Goal: Information Seeking & Learning: Learn about a topic

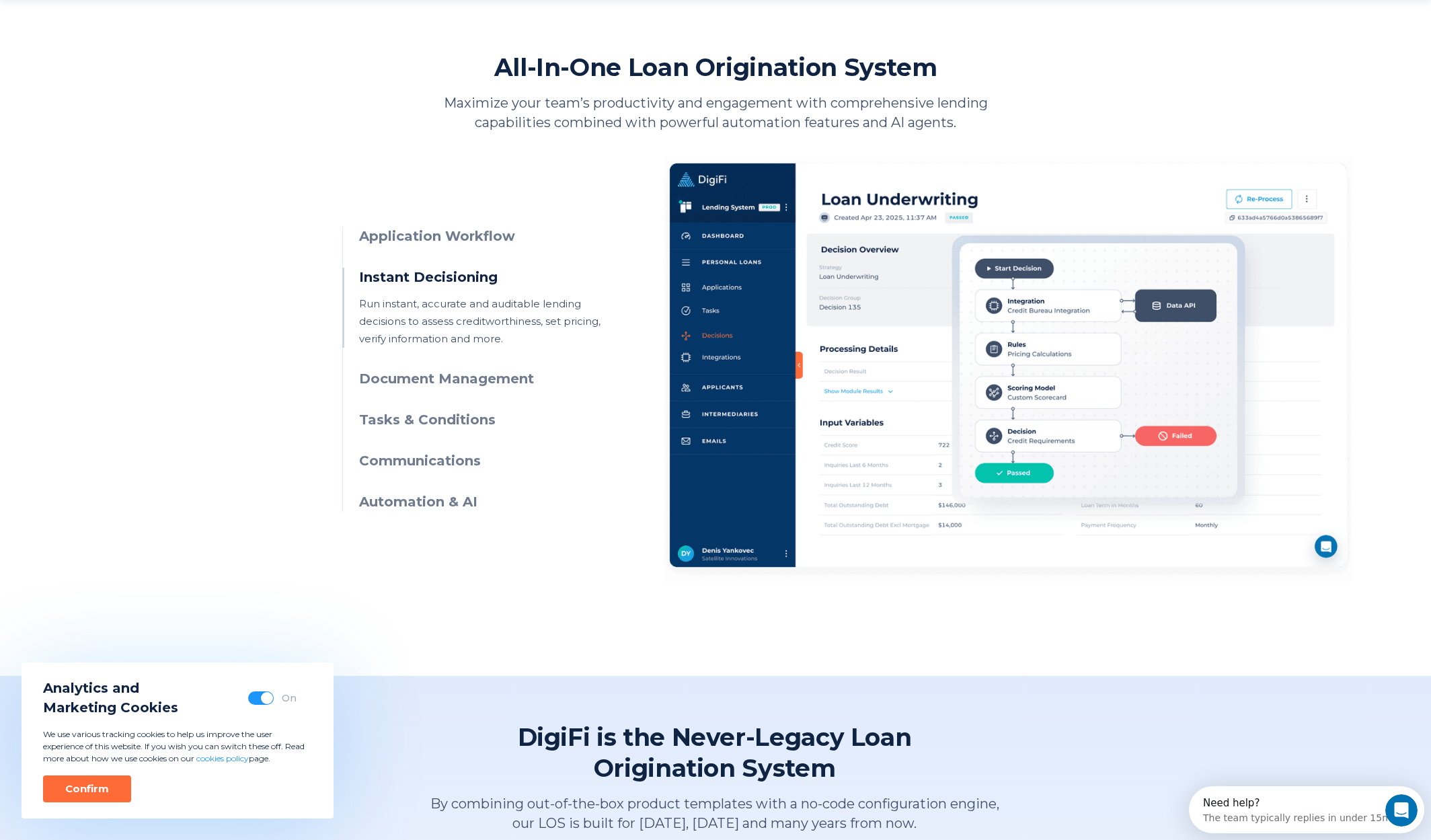
scroll to position [583, 0]
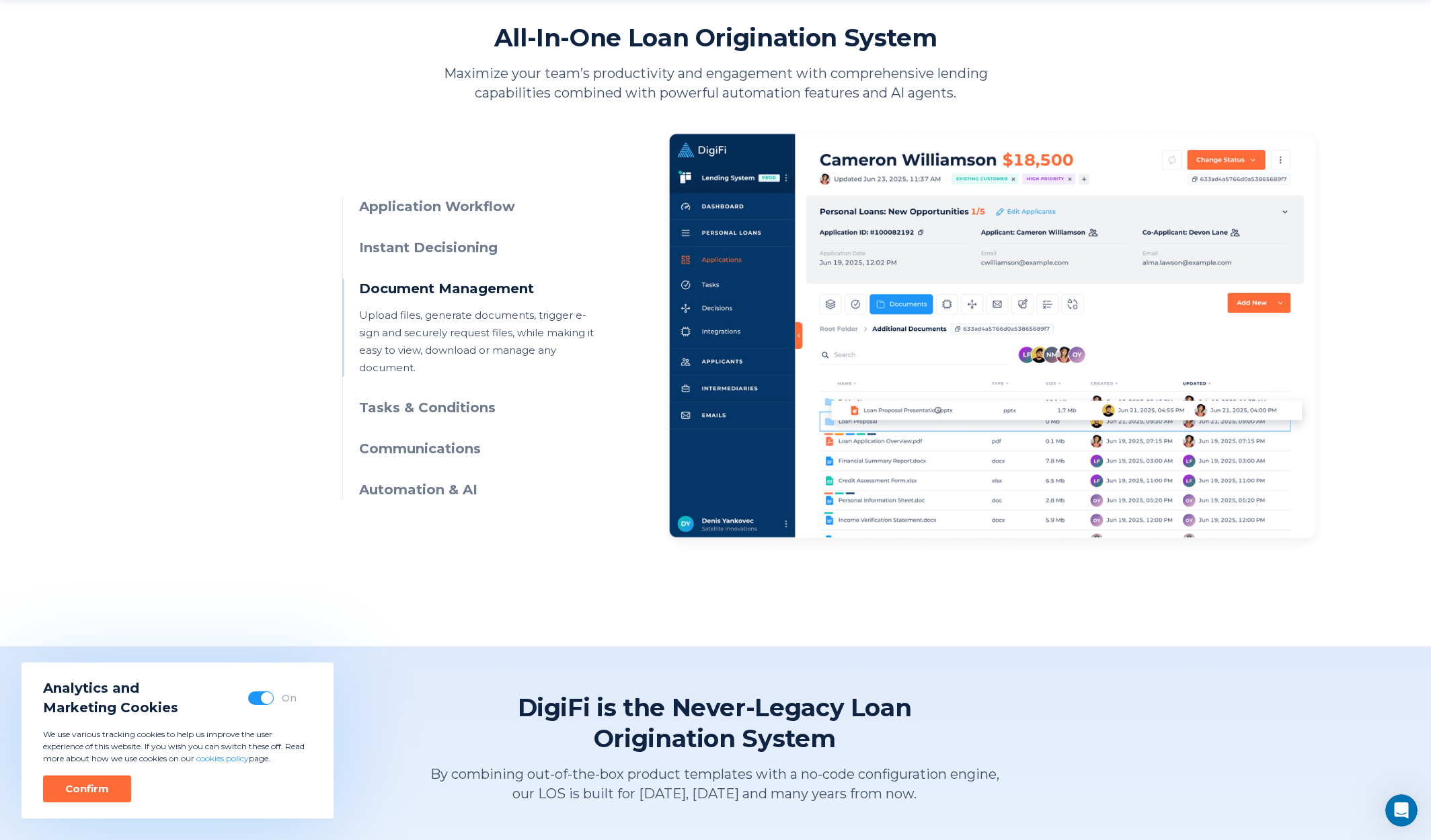
click at [433, 245] on h3 "Instant Decisioning" at bounding box center [481, 248] width 245 height 19
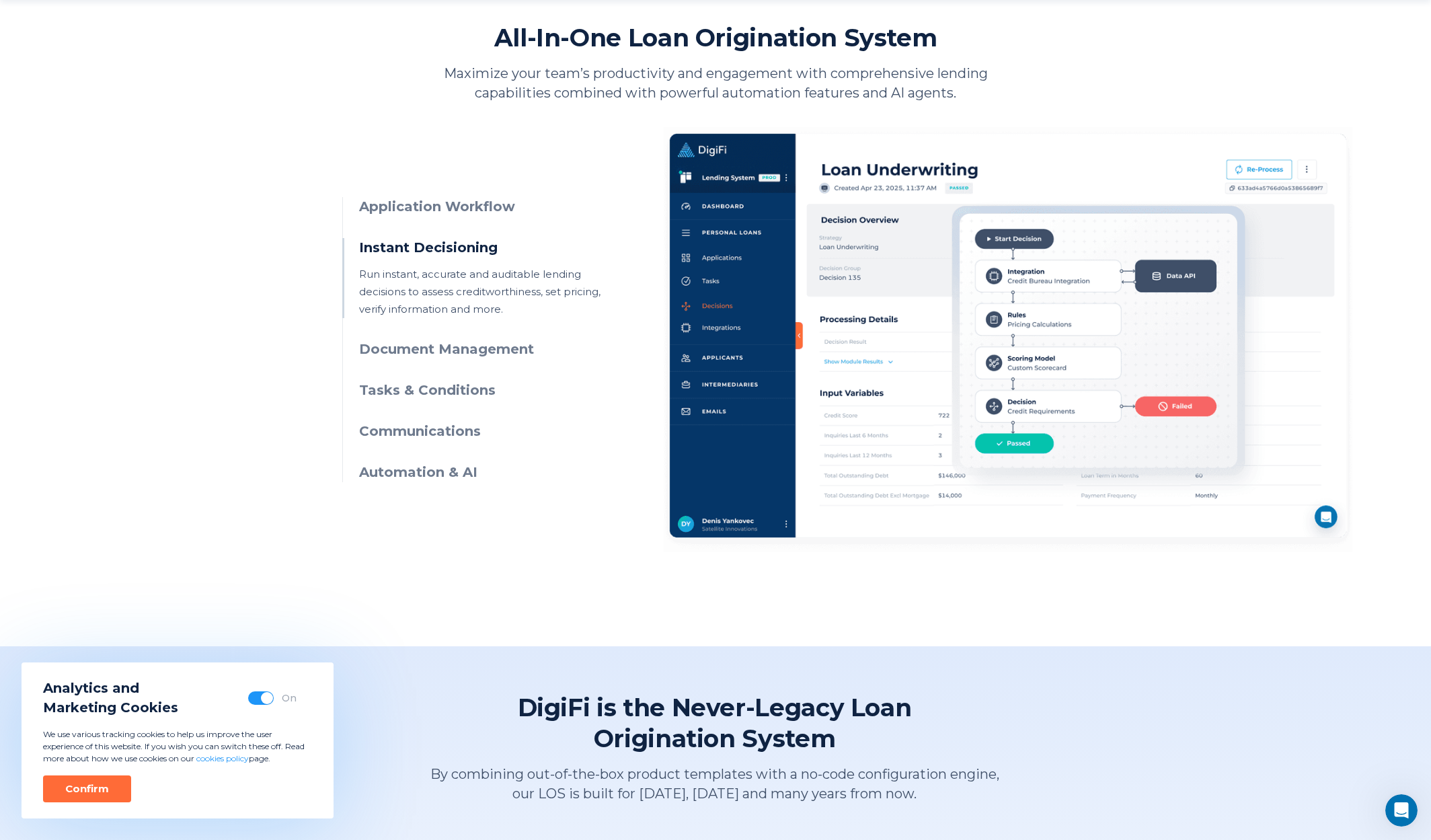
click at [437, 386] on h3 "Tasks & Conditions" at bounding box center [481, 391] width 245 height 19
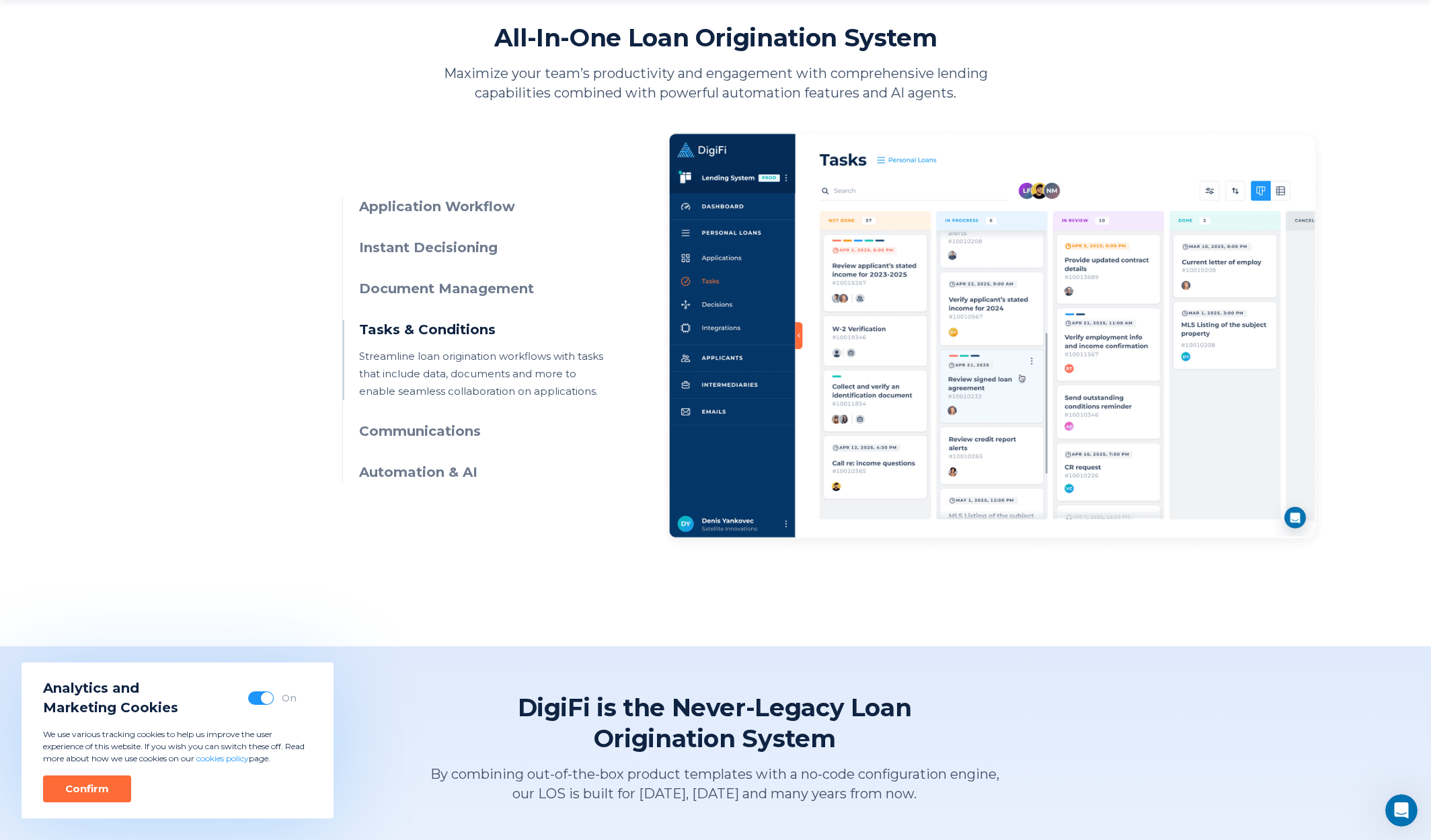
click at [442, 250] on h3 "Instant Decisioning" at bounding box center [481, 248] width 245 height 19
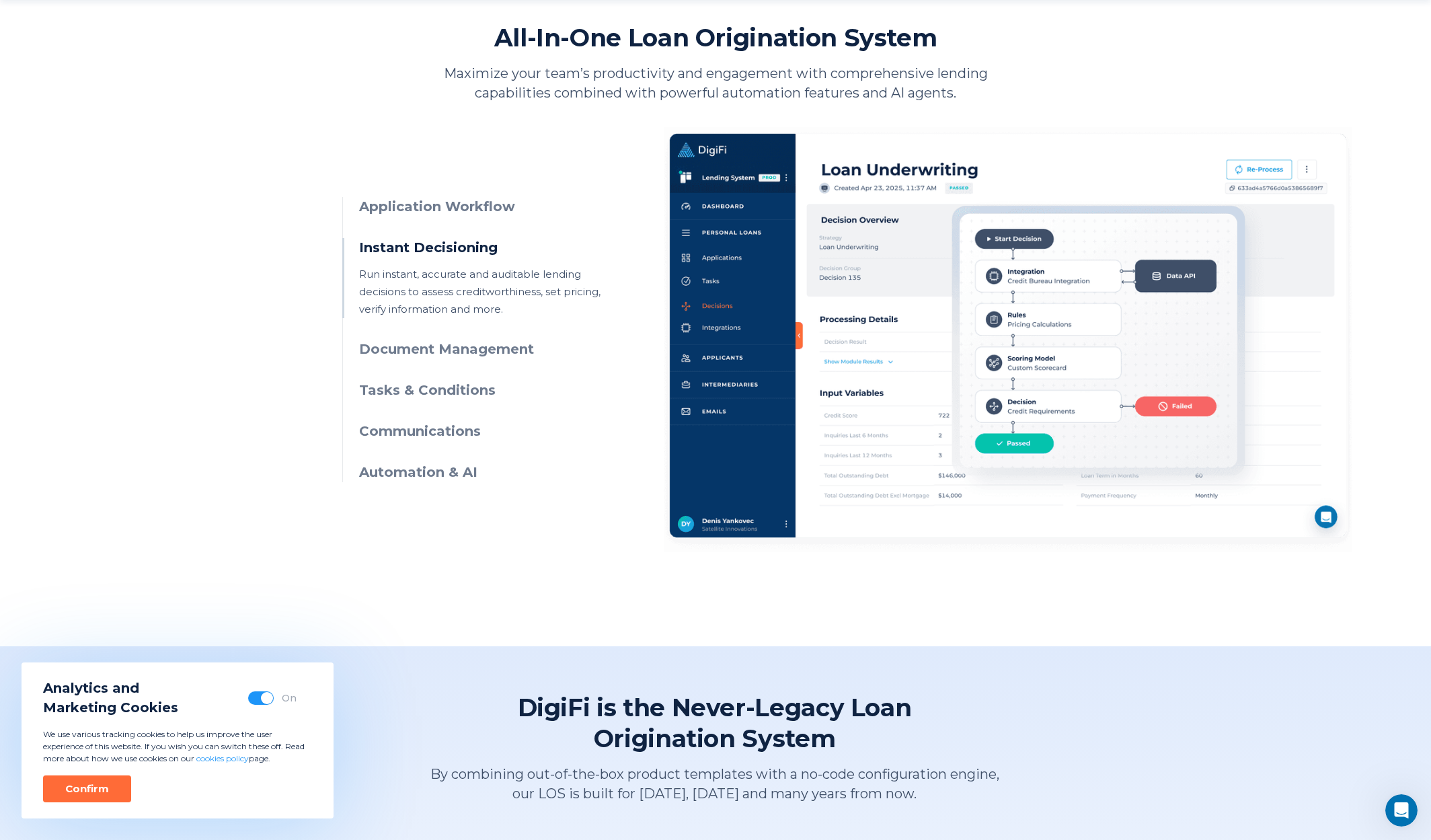
click at [467, 206] on h3 "Application Workflow" at bounding box center [481, 206] width 245 height 19
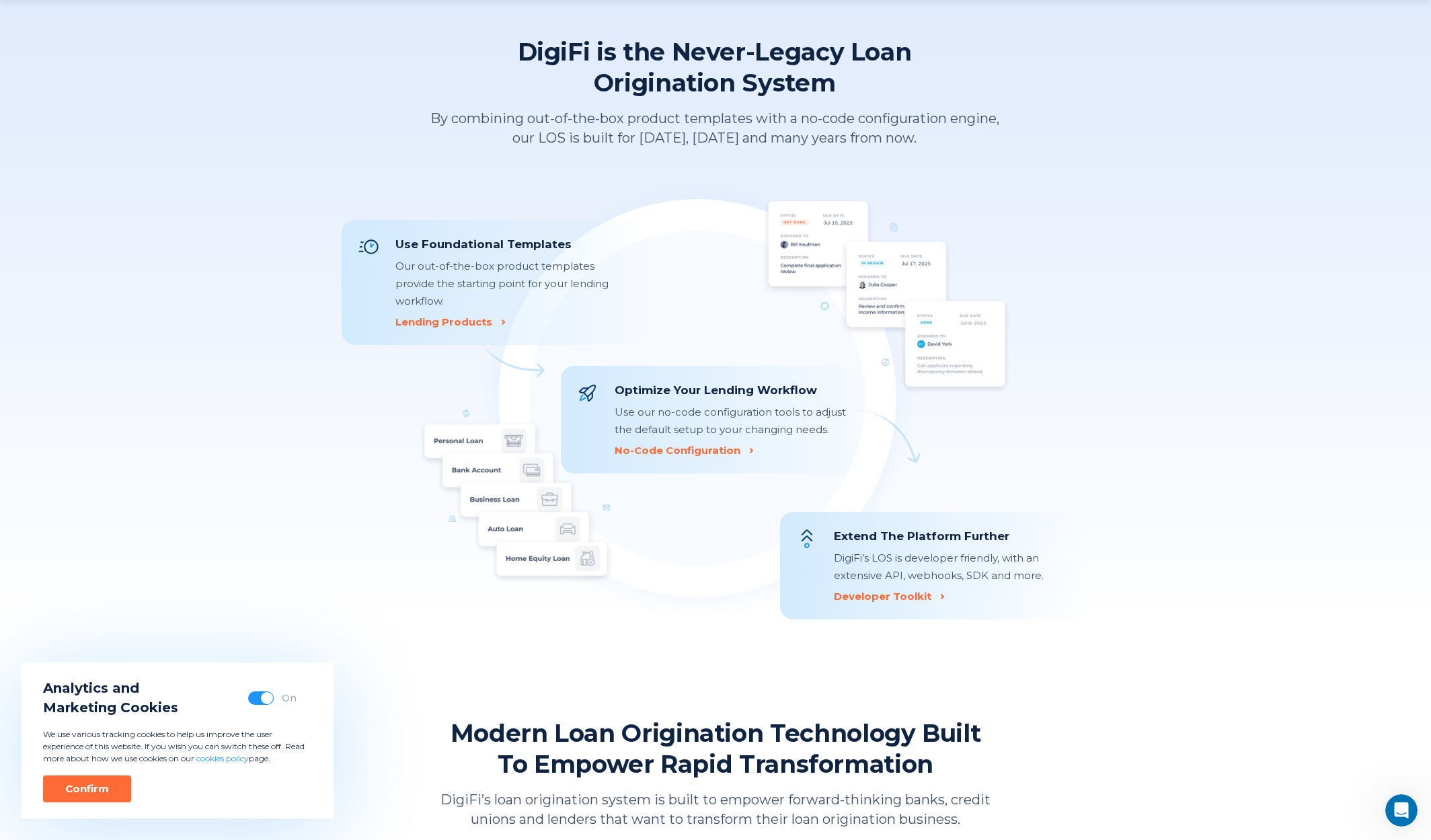
scroll to position [1241, 0]
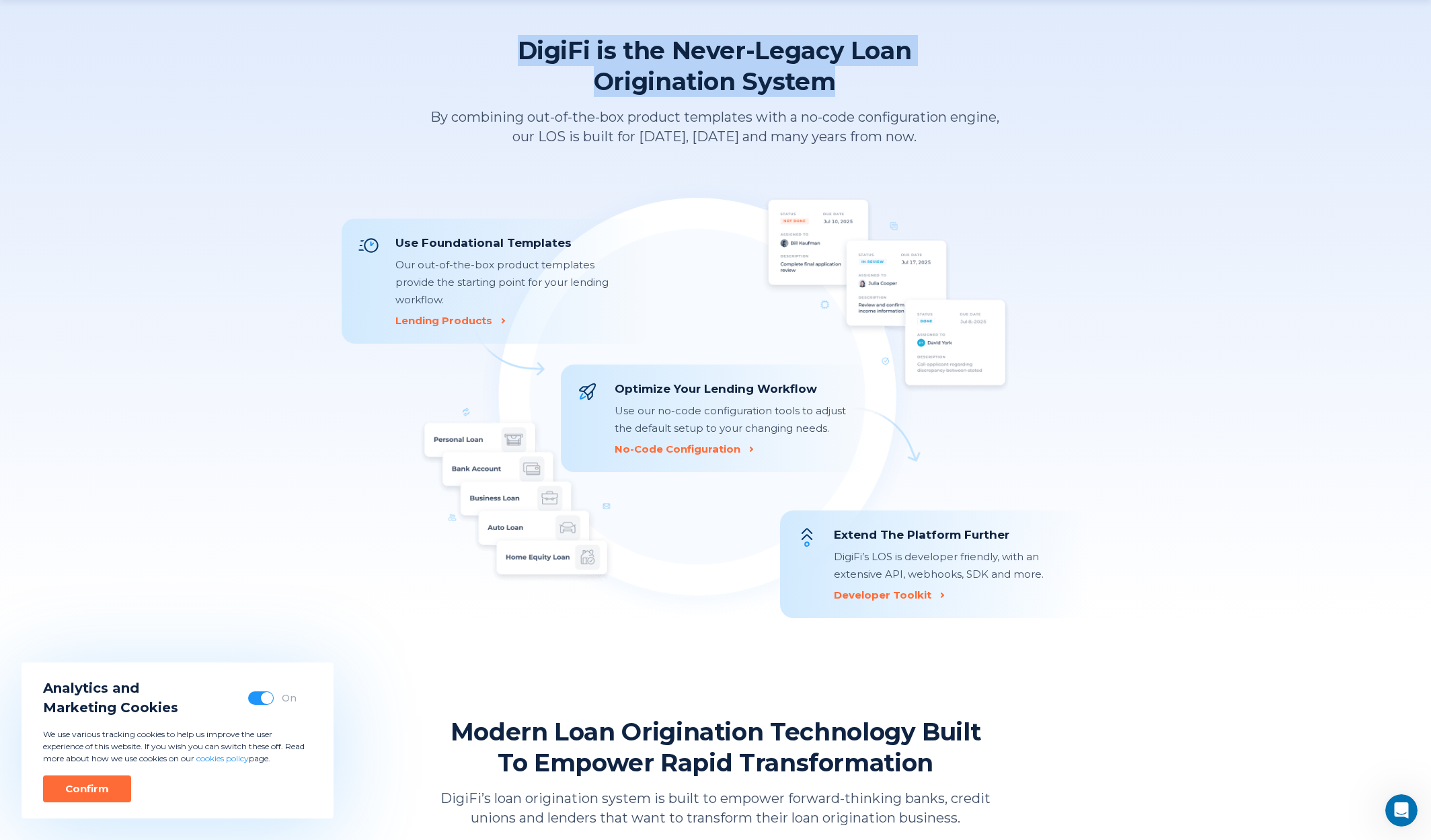
drag, startPoint x: 836, startPoint y: 81, endPoint x: 509, endPoint y: 51, distance: 328.4
click at [509, 51] on div "DigiFi is the Never-Legacy Loan Origination System By combining out-of-the-box …" at bounding box center [715, 90] width 747 height 112
click at [515, 49] on div "DigiFi is the Never-Legacy Loan Origination System By combining out-of-the-box …" at bounding box center [715, 90] width 747 height 112
drag, startPoint x: 518, startPoint y: 47, endPoint x: 884, endPoint y: 74, distance: 367.0
click at [884, 74] on h2 "DigiFi is the Never-Legacy Loan Origination System" at bounding box center [714, 66] width 394 height 62
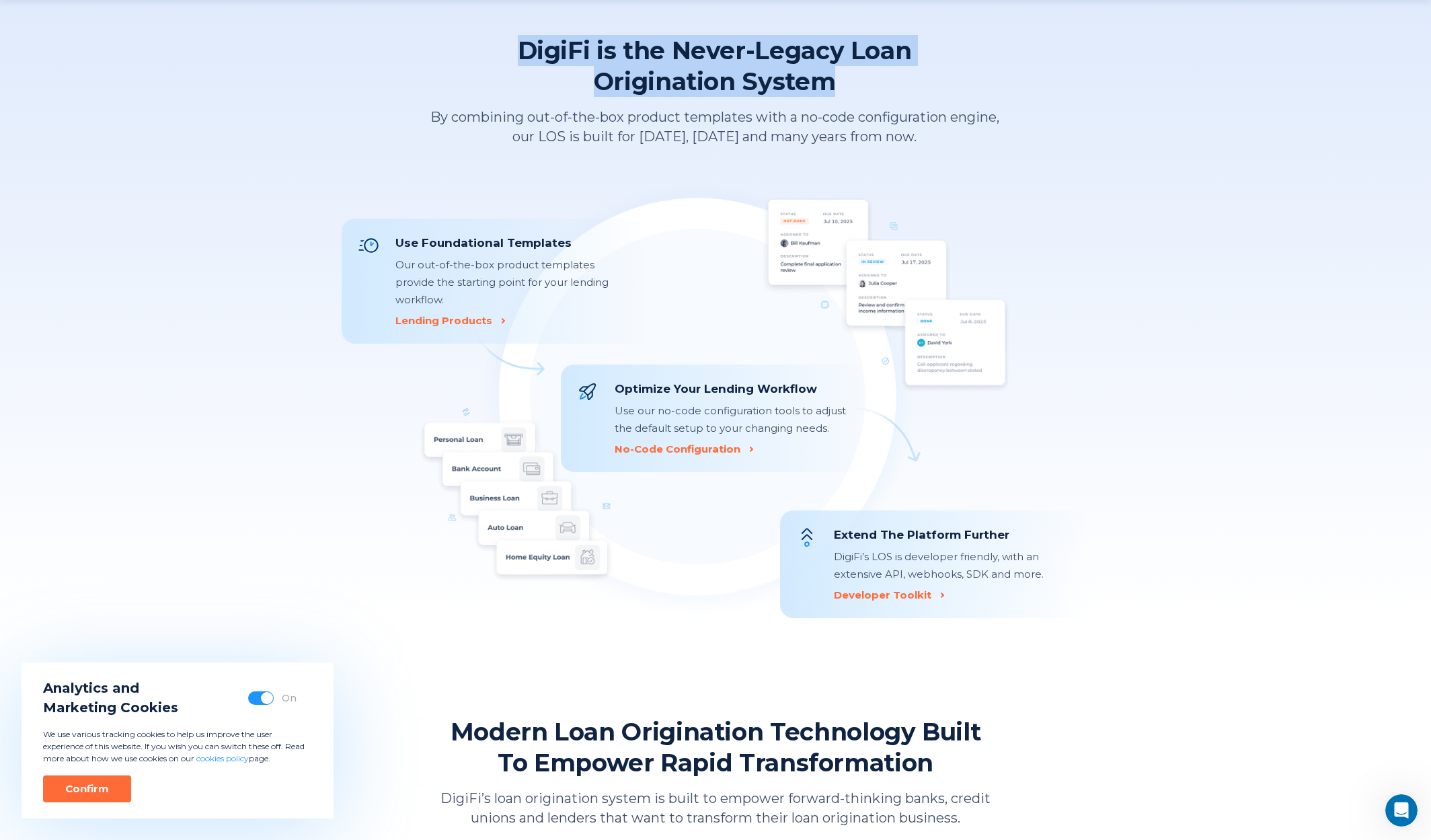
click at [865, 85] on span "Origination System" at bounding box center [714, 81] width 394 height 31
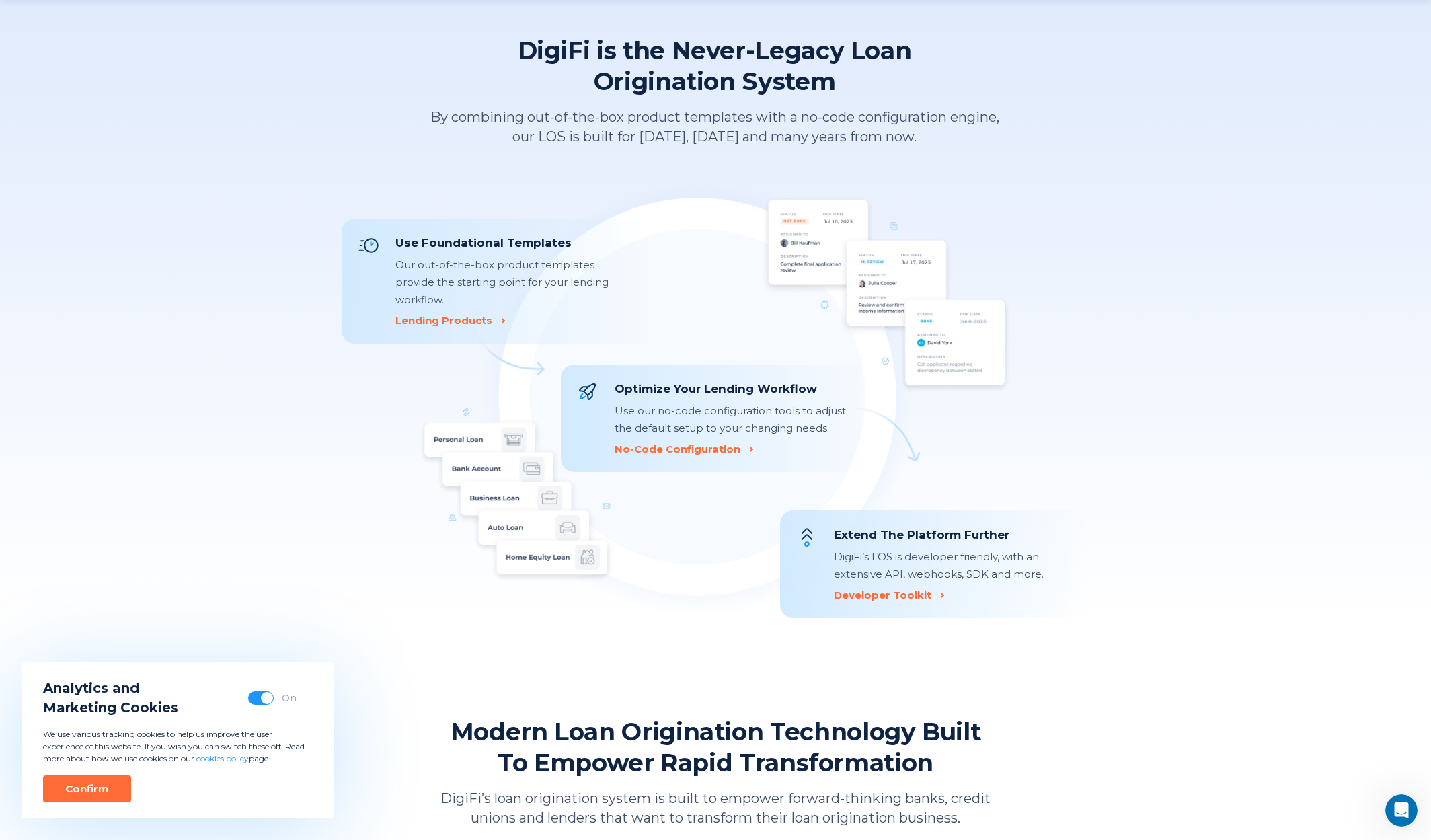
drag, startPoint x: 425, startPoint y: 115, endPoint x: 1077, endPoint y: 141, distance: 652.5
click at [1077, 141] on div "DigiFi is the Never-Legacy Loan Origination System By combining out-of-the-box …" at bounding box center [715, 90] width 747 height 112
drag, startPoint x: 960, startPoint y: 149, endPoint x: 979, endPoint y: 143, distance: 19.9
click at [963, 148] on section "DigiFi is the Never-Legacy Loan Origination System By combining out-of-the-box …" at bounding box center [715, 328] width 747 height 587
drag, startPoint x: 825, startPoint y: 140, endPoint x: 418, endPoint y: 113, distance: 407.9
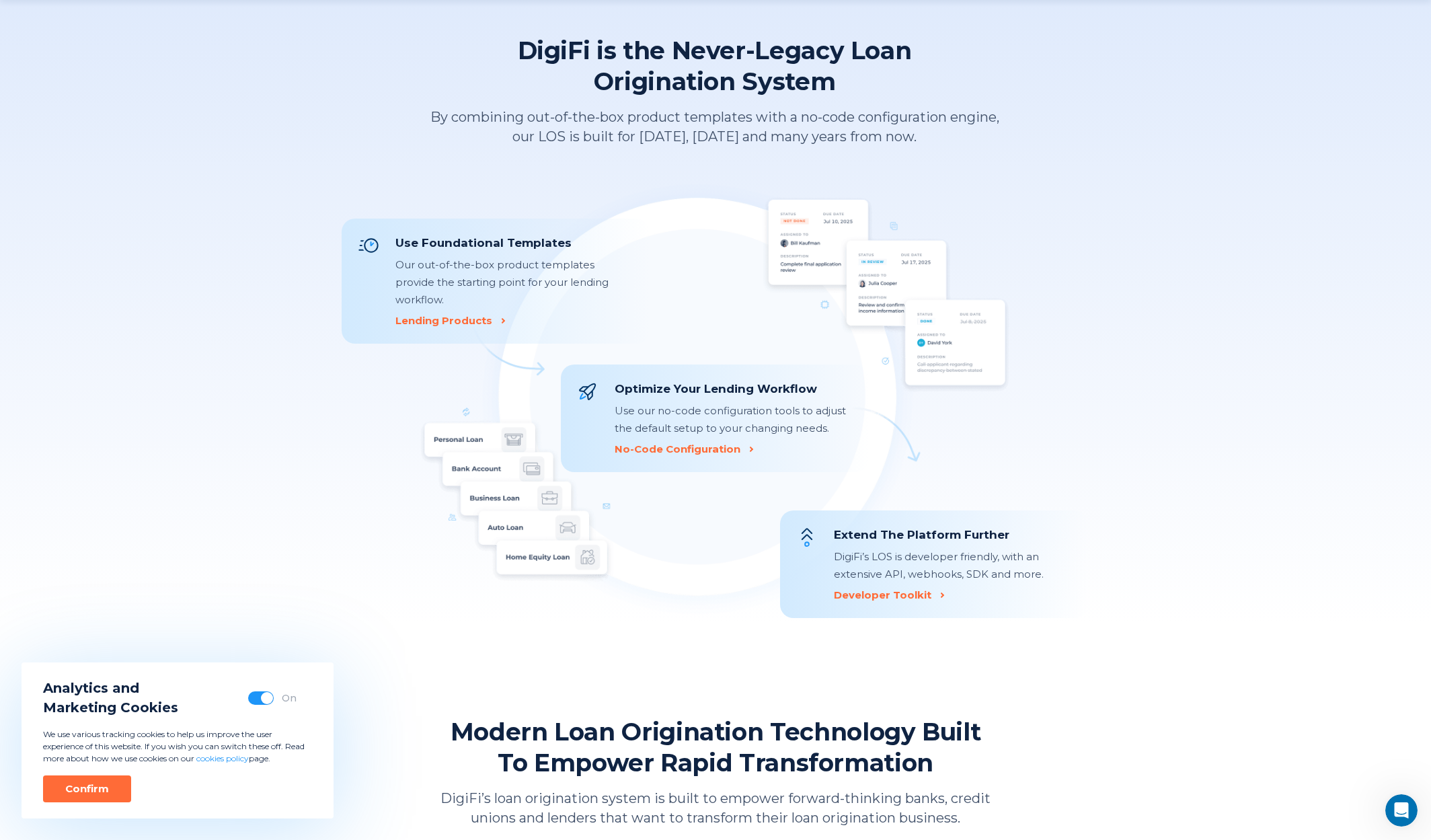
click at [418, 113] on div "DigiFi is the Never-Legacy Loan Origination System By combining out-of-the-box …" at bounding box center [715, 90] width 747 height 112
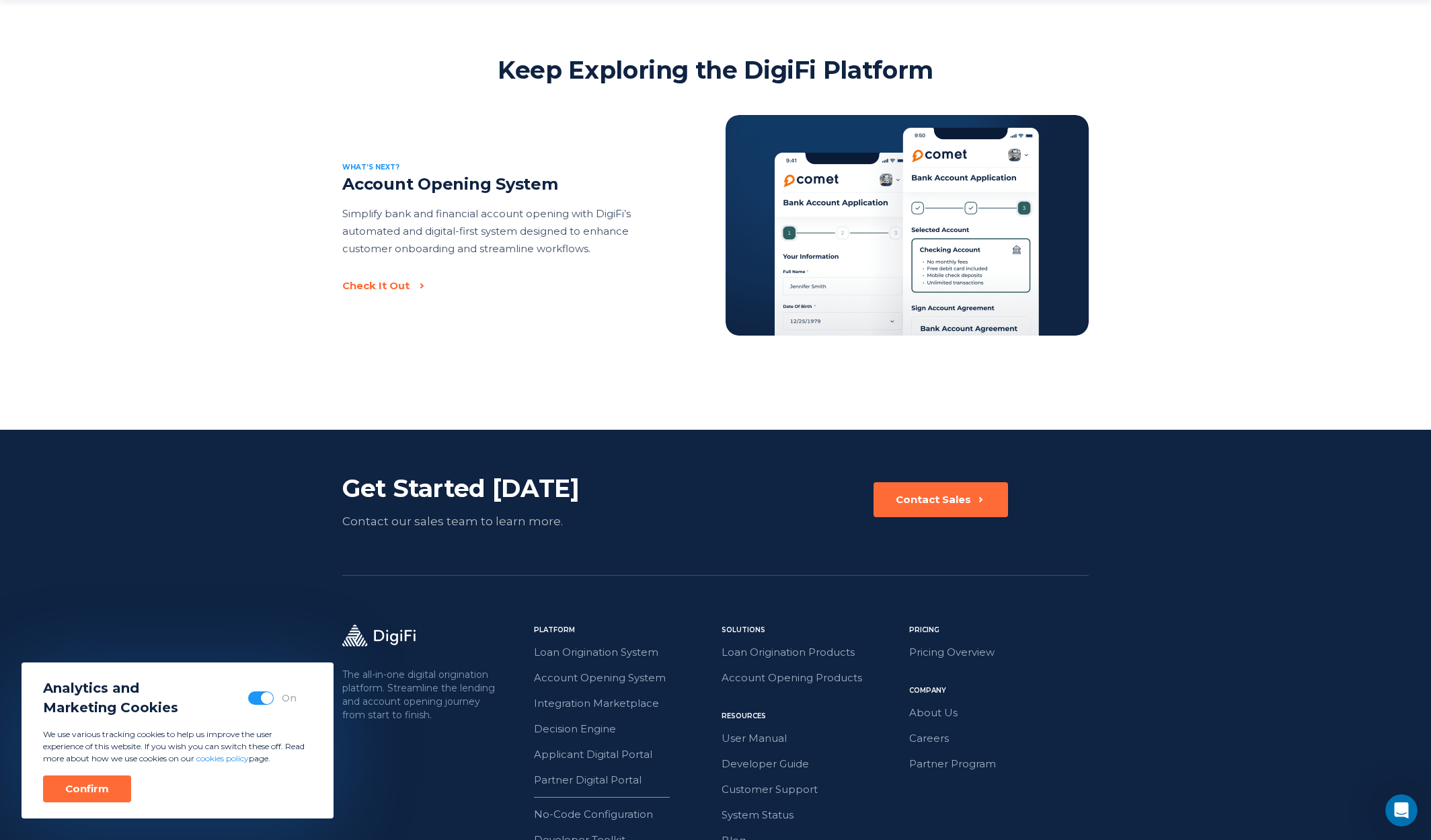
scroll to position [2759, 0]
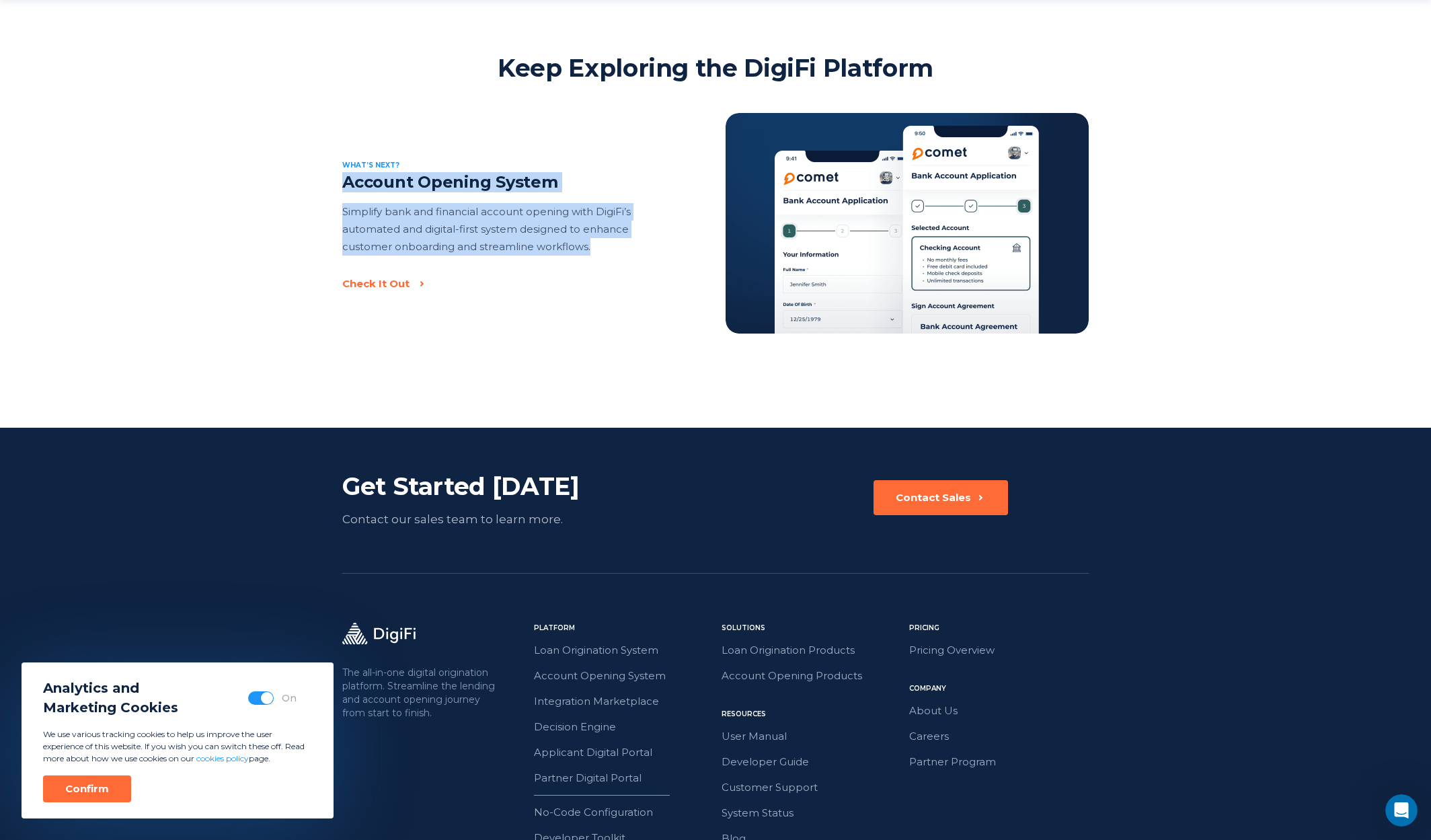
drag, startPoint x: 343, startPoint y: 162, endPoint x: 626, endPoint y: 233, distance: 291.8
click at [627, 233] on div "Account Opening System Simplify bank and financial account opening with DigiFi’…" at bounding box center [509, 224] width 333 height 105
click at [618, 233] on p "Simplify bank and financial account opening with DigiFi’s automated and digital…" at bounding box center [509, 229] width 333 height 52
drag, startPoint x: 355, startPoint y: 178, endPoint x: 332, endPoint y: 137, distance: 47.0
click at [332, 137] on div "Keep Exploring the DigiFi Platform What’s next? Account Opening System Simplify…" at bounding box center [715, 192] width 1431 height 281
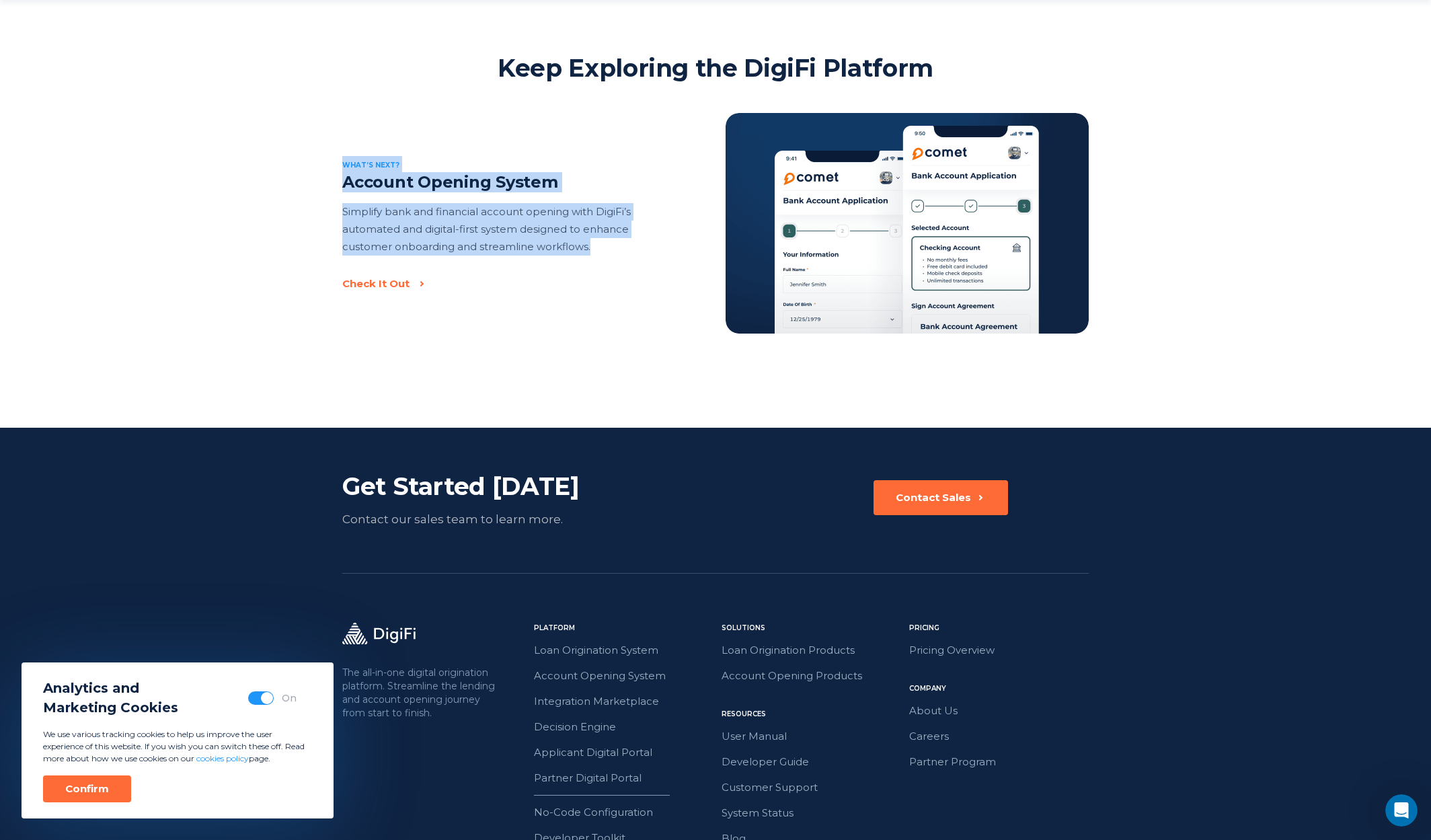
click at [333, 142] on div "Keep Exploring the DigiFi Platform What’s next? Account Opening System Simplify…" at bounding box center [715, 192] width 1431 height 281
drag, startPoint x: 333, startPoint y: 141, endPoint x: 616, endPoint y: 238, distance: 299.2
click at [616, 238] on div "Keep Exploring the DigiFi Platform What’s next? Account Opening System Simplify…" at bounding box center [715, 192] width 1431 height 281
click at [616, 238] on div "Account Opening System Simplify bank and financial account opening with DigiFi’…" at bounding box center [509, 224] width 333 height 105
drag, startPoint x: 463, startPoint y: 211, endPoint x: 333, endPoint y: 144, distance: 146.2
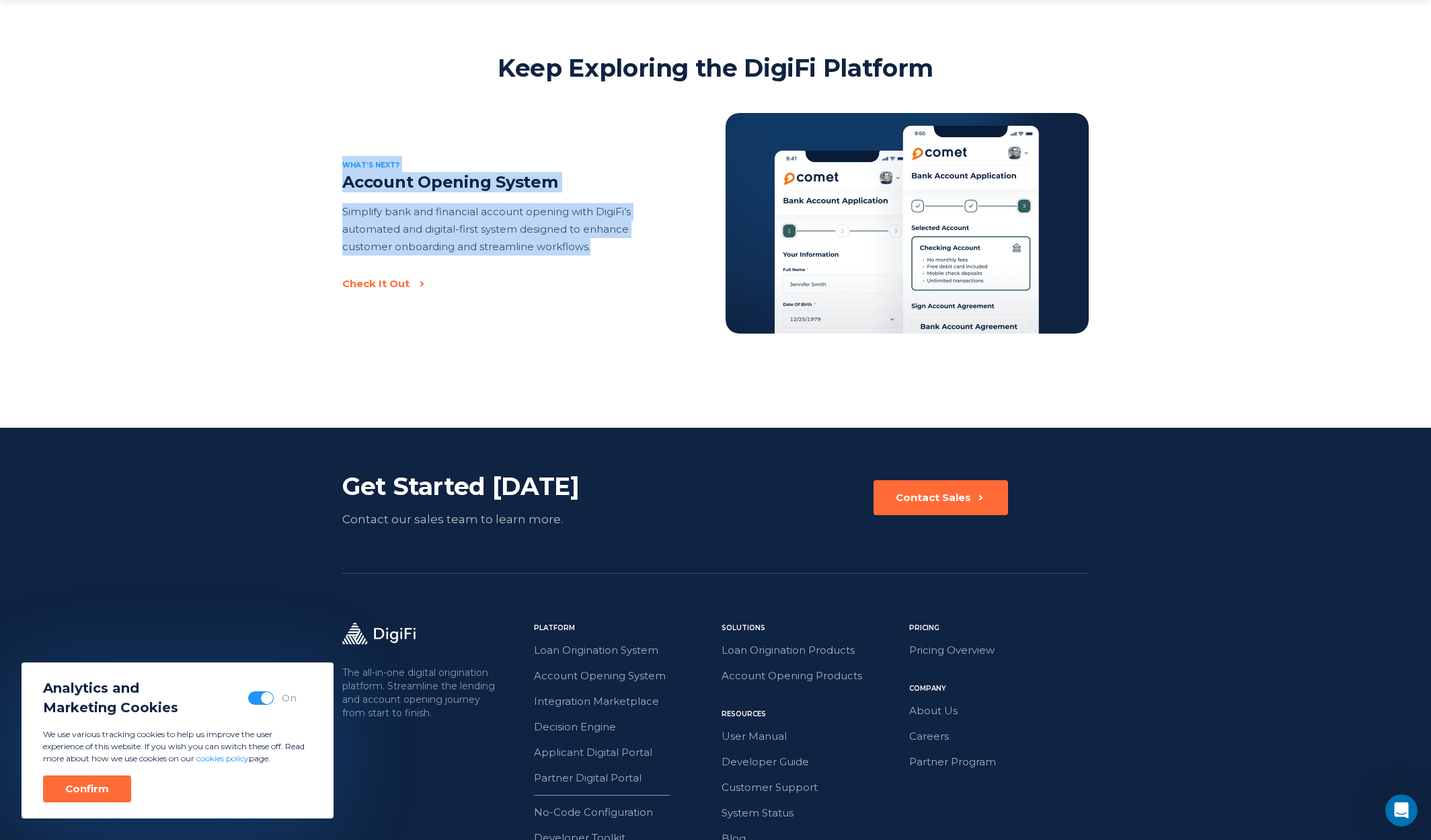
click at [333, 144] on div "Keep Exploring the DigiFi Platform What’s next? Account Opening System Simplify…" at bounding box center [715, 192] width 1431 height 281
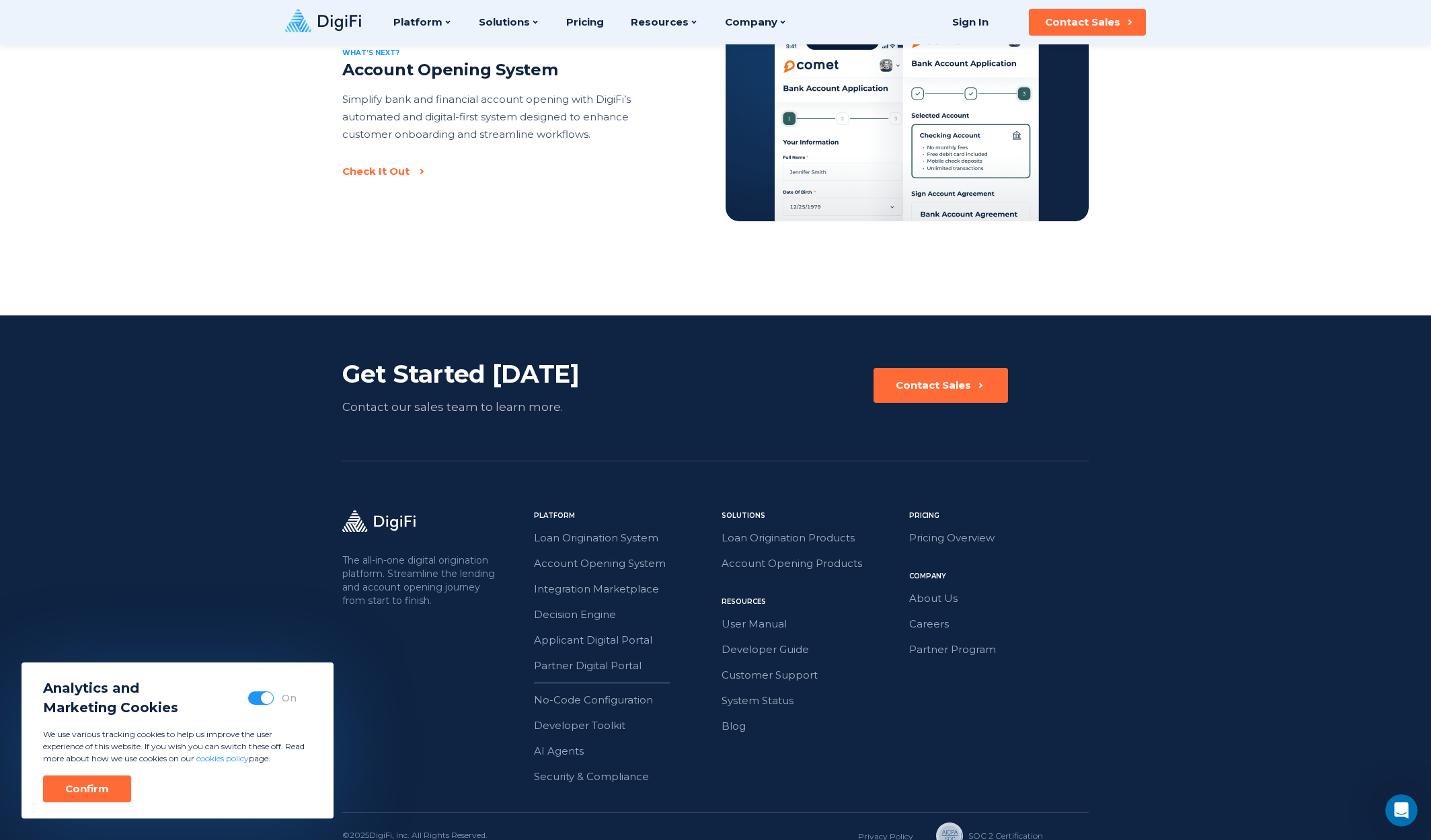
scroll to position [2871, 0]
